Goal: Transaction & Acquisition: Purchase product/service

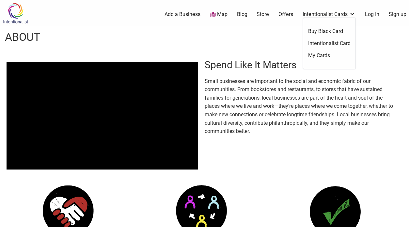
click at [330, 43] on link "Intentionalist Card" at bounding box center [329, 43] width 42 height 7
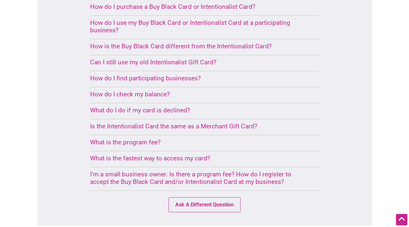
scroll to position [445, 0]
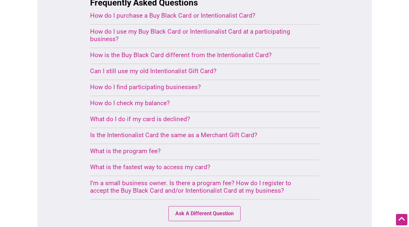
click at [204, 131] on div "Is the Intentionalist Card the same as a Merchant Gift Card?" at bounding box center [197, 135] width 214 height 8
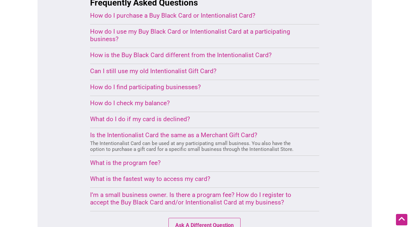
click at [147, 159] on div "What is the program fee?" at bounding box center [197, 163] width 214 height 8
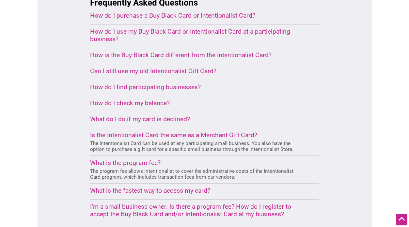
click at [148, 203] on div "I’m a small business owner. Is there a program fee? How do I register to accept…" at bounding box center [197, 210] width 214 height 15
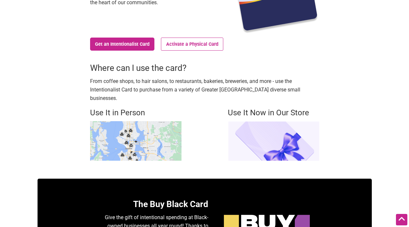
scroll to position [130, 0]
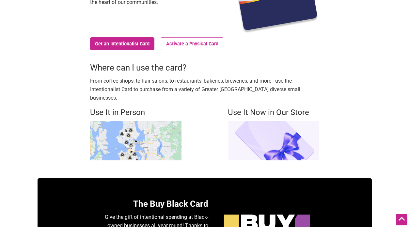
click at [147, 125] on img at bounding box center [136, 141] width 92 height 40
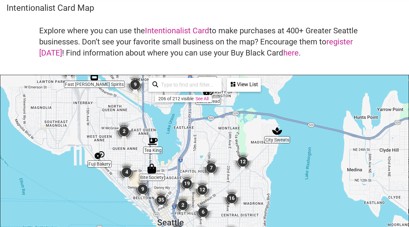
scroll to position [23, 0]
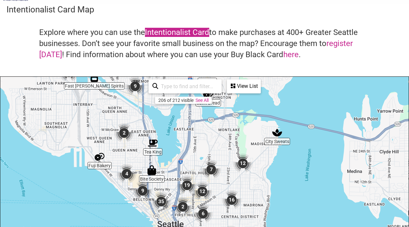
click at [173, 32] on link "Intentionalist Card" at bounding box center [177, 32] width 64 height 9
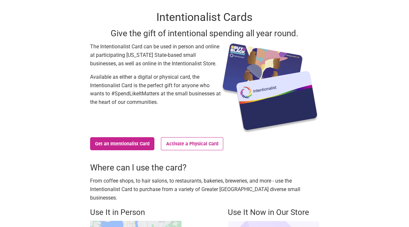
scroll to position [28, 0]
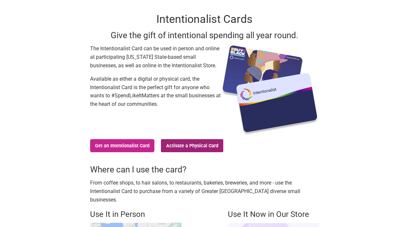
click at [187, 145] on link "Activate a Physical Card" at bounding box center [192, 145] width 62 height 13
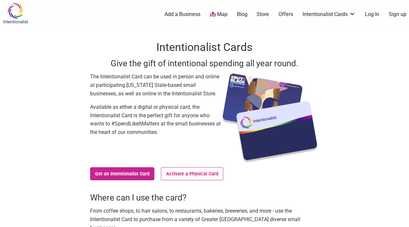
scroll to position [1, 0]
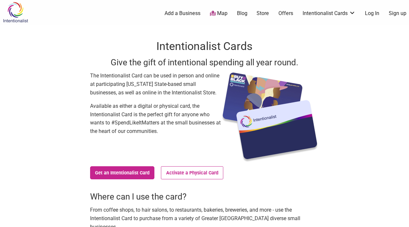
click at [181, 13] on link "Add a Business" at bounding box center [183, 13] width 36 height 7
click at [115, 171] on link "Get an Intentionalist Card" at bounding box center [122, 172] width 65 height 13
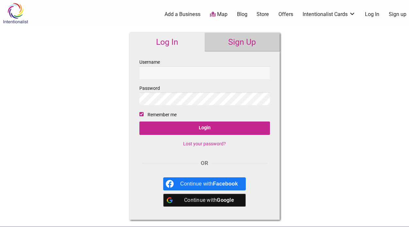
click at [221, 14] on link "Map" at bounding box center [219, 15] width 18 height 8
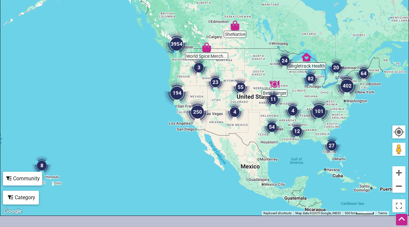
scroll to position [140, 0]
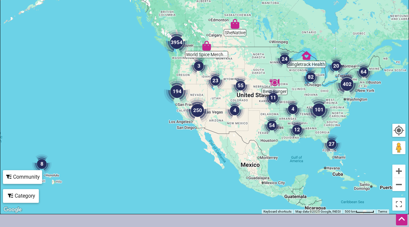
click at [197, 111] on img "250" at bounding box center [197, 110] width 31 height 31
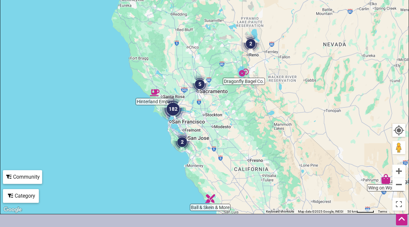
click at [173, 107] on img "182" at bounding box center [173, 108] width 31 height 31
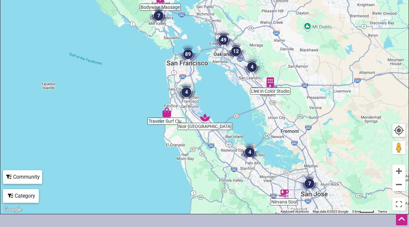
click at [251, 152] on img "4" at bounding box center [250, 152] width 25 height 25
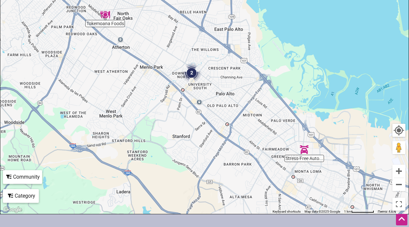
click at [192, 74] on img "2" at bounding box center [191, 72] width 25 height 25
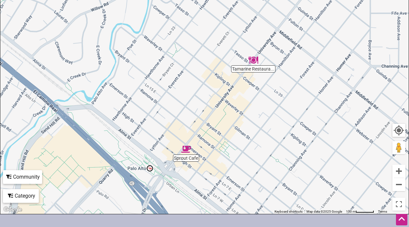
click at [186, 147] on img "Sprout Cafe" at bounding box center [186, 149] width 15 height 15
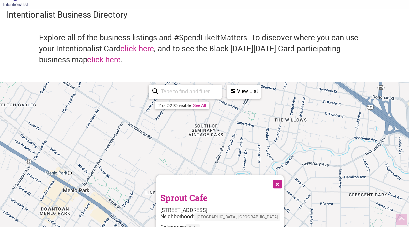
scroll to position [0, 0]
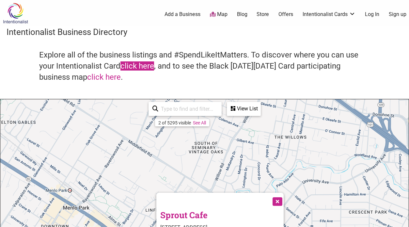
click at [143, 67] on link "click here" at bounding box center [138, 65] width 34 height 9
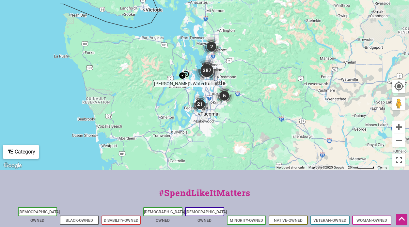
scroll to position [196, 0]
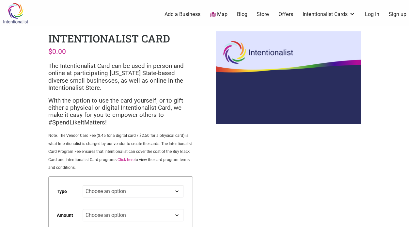
click at [129, 159] on link "Click here" at bounding box center [126, 160] width 17 height 5
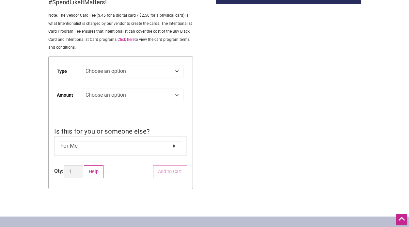
scroll to position [122, 0]
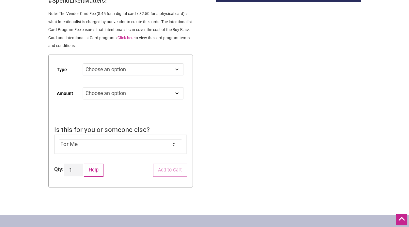
click at [138, 71] on select "Choose an option Digital Physical" at bounding box center [133, 69] width 101 height 13
click at [83, 64] on select "Choose an option Digital Physical" at bounding box center [133, 69] width 101 height 13
select select "Digital"
click at [102, 99] on select "Choose an option Custom 25 50 100 150 200 250 500" at bounding box center [133, 93] width 101 height 13
select select "100"
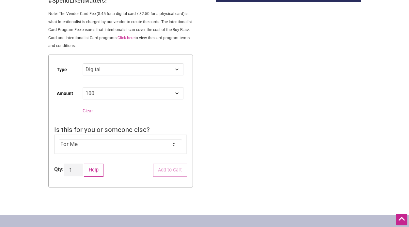
click at [83, 88] on select "Choose an option Custom 25 50 100 150 200 250 500" at bounding box center [133, 93] width 101 height 13
select select "Digital"
select select "100"
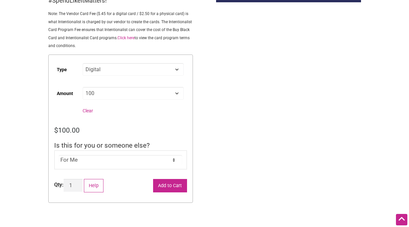
click at [175, 186] on button "Add to Cart" at bounding box center [170, 185] width 34 height 13
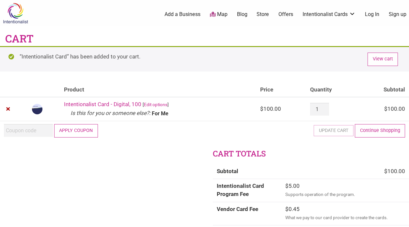
click at [0, 227] on div at bounding box center [0, 227] width 0 height 0
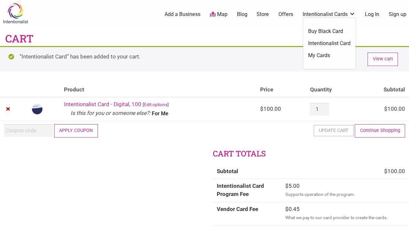
click at [319, 57] on link "My Cards" at bounding box center [329, 55] width 42 height 7
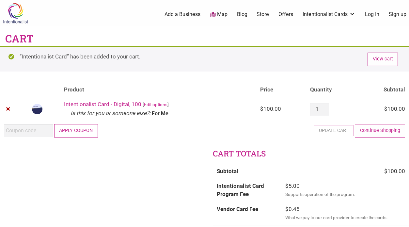
click at [182, 14] on link "Add a Business" at bounding box center [183, 14] width 36 height 7
click at [221, 13] on link "Map" at bounding box center [219, 15] width 18 height 8
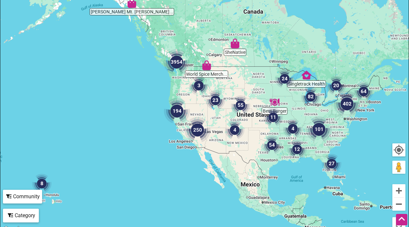
scroll to position [121, 0]
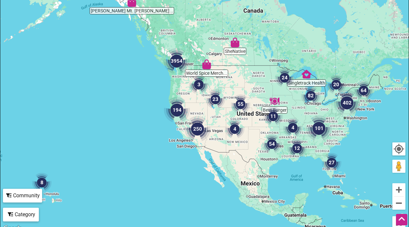
click at [197, 127] on img "250" at bounding box center [197, 128] width 31 height 31
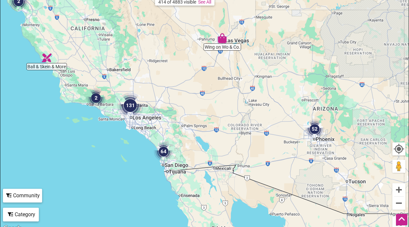
click at [163, 150] on img "64" at bounding box center [163, 151] width 25 height 25
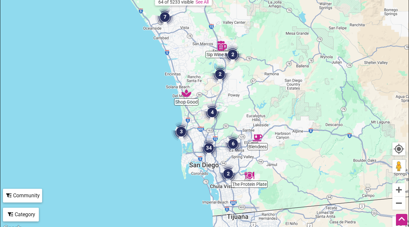
click at [208, 149] on img "34" at bounding box center [209, 148] width 25 height 25
